Goal: Information Seeking & Learning: Learn about a topic

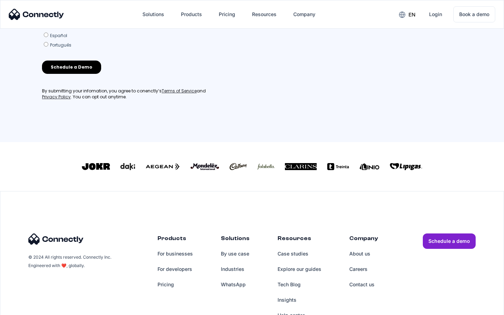
scroll to position [300, 0]
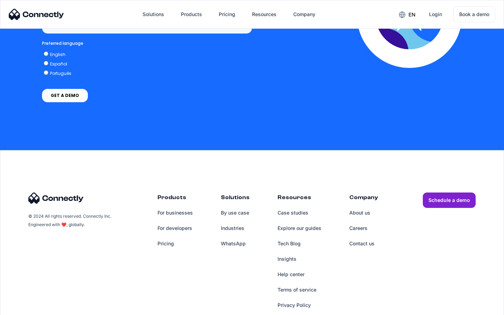
scroll to position [524, 0]
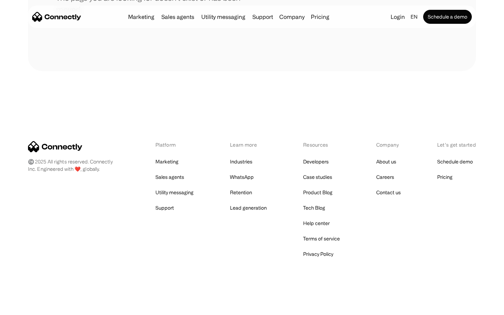
scroll to position [128, 0]
